Goal: Navigation & Orientation: Go to known website

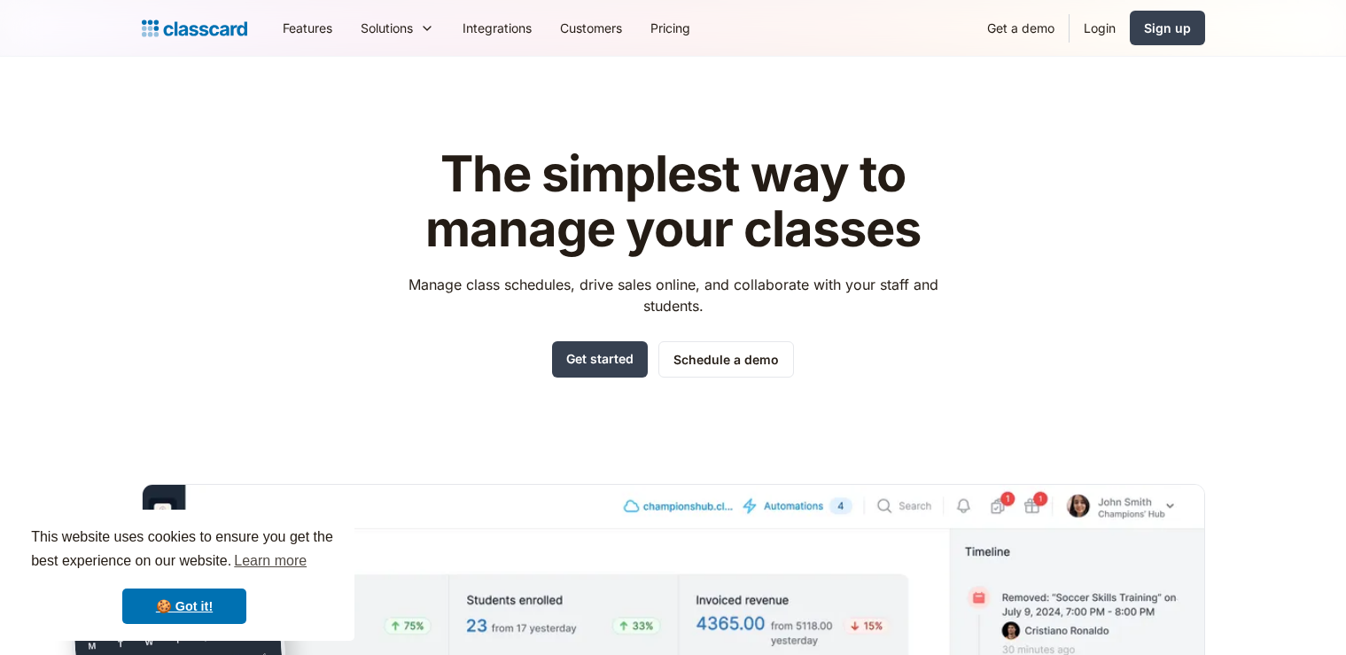
click at [1094, 38] on link "Login" at bounding box center [1100, 28] width 60 height 40
click at [1101, 25] on link "Login" at bounding box center [1100, 28] width 60 height 40
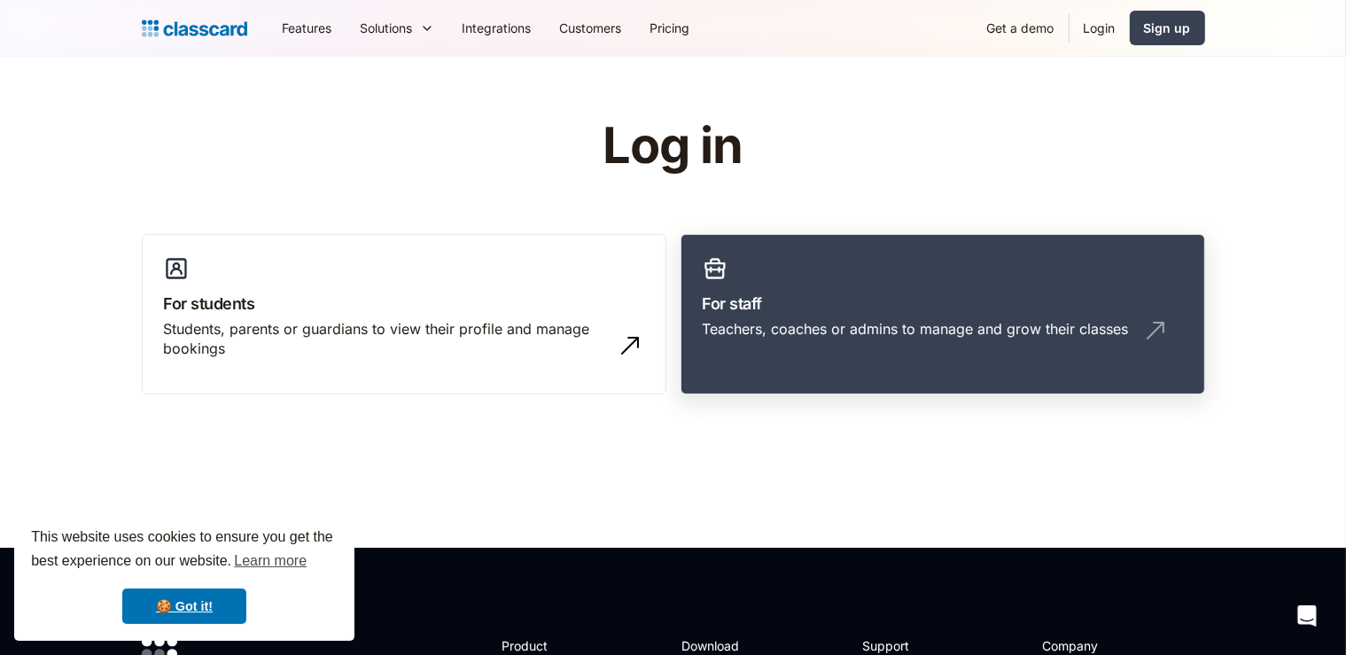
click at [734, 364] on link "For staff Teachers, coaches or admins to manage and grow their classes" at bounding box center [943, 314] width 525 height 161
